Goal: Task Accomplishment & Management: Use online tool/utility

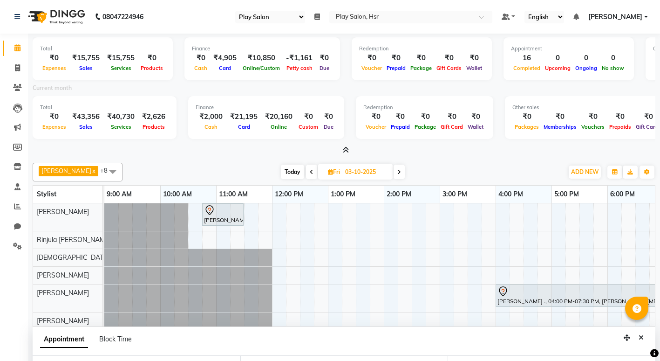
select select "92"
select select "81916"
select select "1125"
select select "tentative"
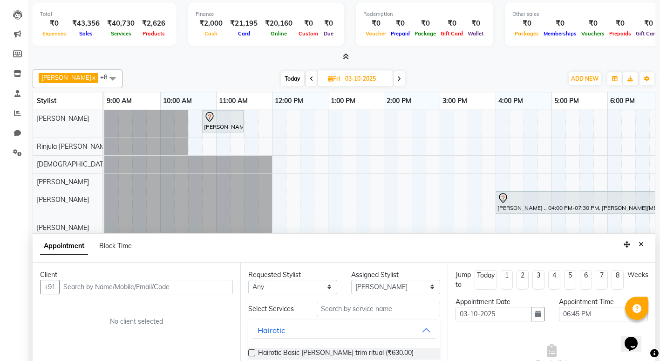
scroll to position [63, 2]
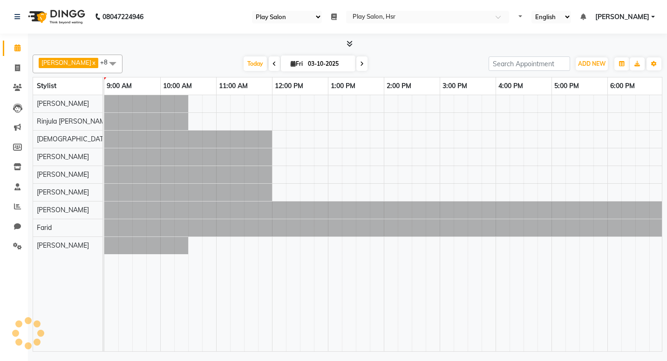
select select "92"
